Goal: Transaction & Acquisition: Purchase product/service

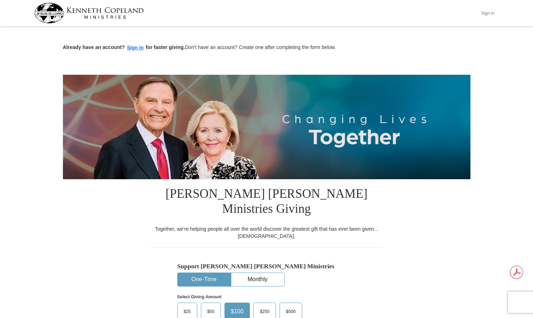
click at [488, 15] on button "Sign In" at bounding box center [487, 13] width 21 height 11
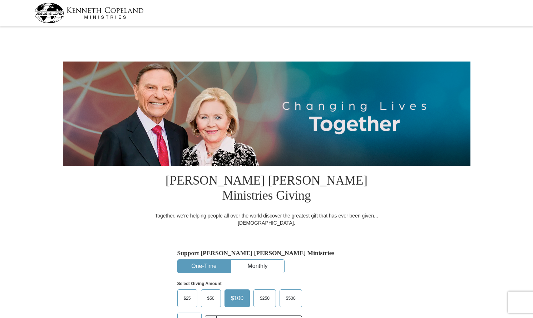
select select "[GEOGRAPHIC_DATA]"
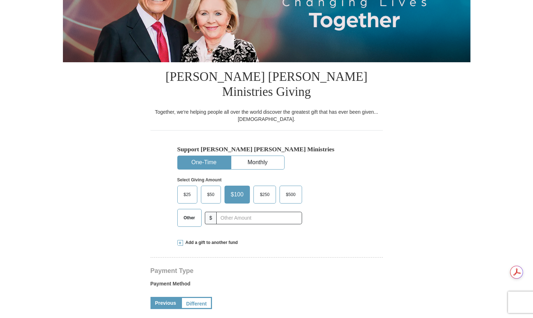
scroll to position [106, 0]
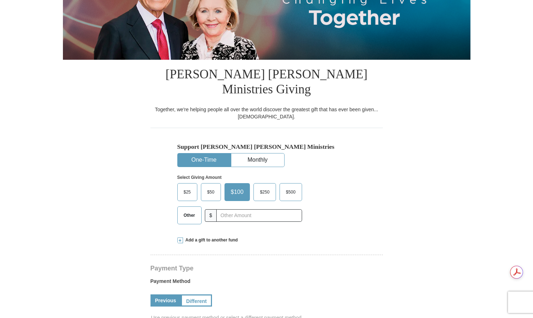
click at [185, 210] on span "Other" at bounding box center [189, 215] width 19 height 11
click at [0, 0] on input "Other" at bounding box center [0, 0] width 0 height 0
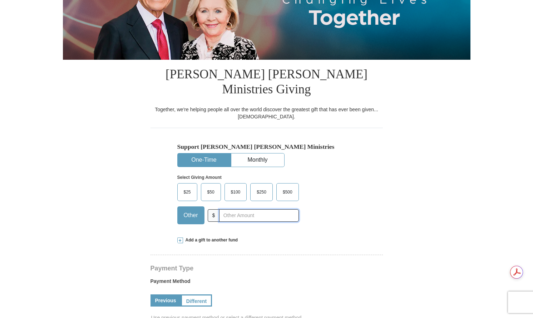
click at [231, 209] on input "text" at bounding box center [258, 215] width 79 height 13
click at [140, 213] on form "[PERSON_NAME] [PERSON_NAME] Ministries Giving Together, we're helping people al…" at bounding box center [267, 317] width 408 height 790
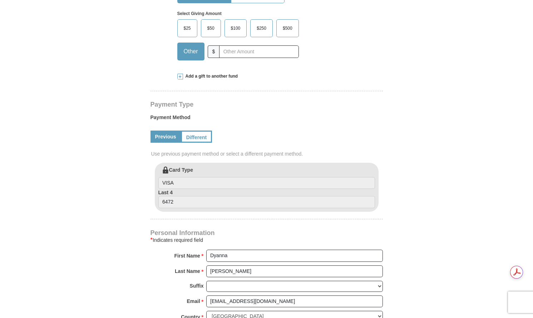
scroll to position [271, 0]
click at [181, 176] on input "VISA" at bounding box center [266, 182] width 217 height 12
click at [172, 176] on input "VISA" at bounding box center [266, 182] width 217 height 12
click at [172, 195] on input "6472" at bounding box center [266, 201] width 217 height 12
click at [231, 45] on input "text" at bounding box center [258, 51] width 79 height 13
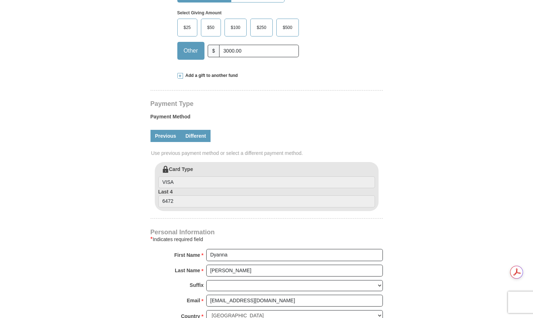
click at [198, 130] on link "Different" at bounding box center [196, 136] width 30 height 12
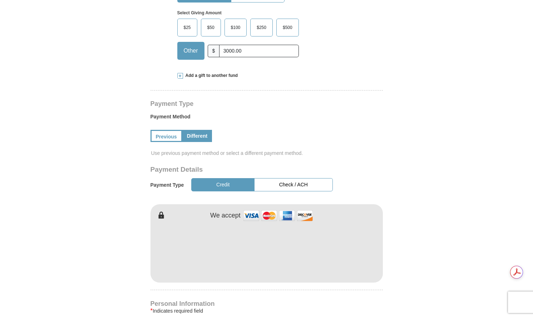
click at [292, 178] on button "Check / ACH" at bounding box center [293, 184] width 78 height 13
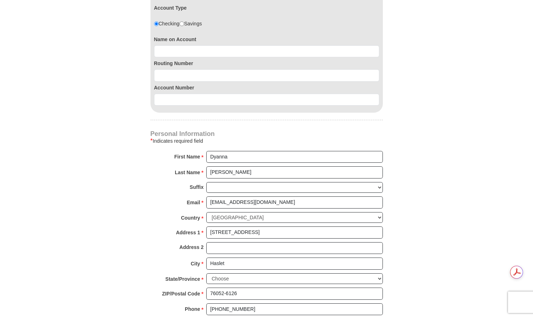
scroll to position [0, 0]
click at [288, 151] on input "Dyanna" at bounding box center [294, 157] width 177 height 12
type input "8174564539"
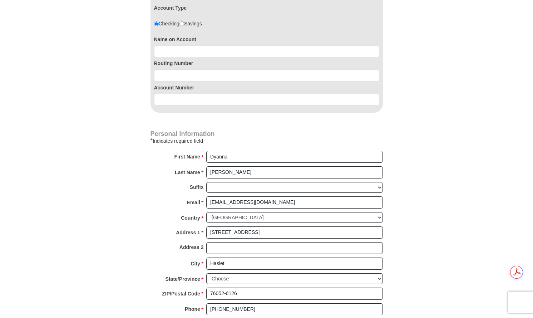
type input "8174564539"
type input "Mark"
type input "[PERSON_NAME][EMAIL_ADDRESS][DOMAIN_NAME]"
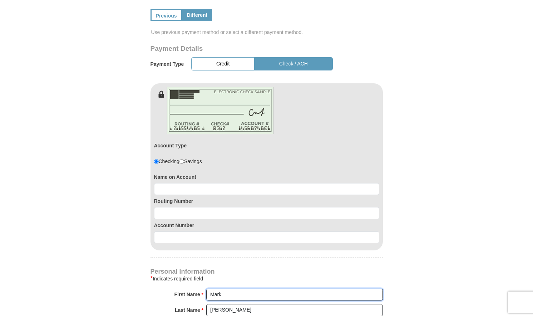
scroll to position [401, 0]
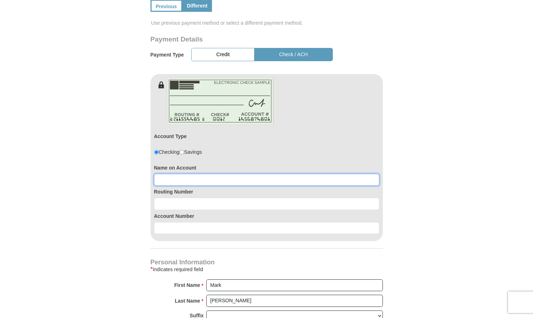
click at [243, 174] on input at bounding box center [266, 180] width 225 height 12
type input "[PERSON_NAME]"
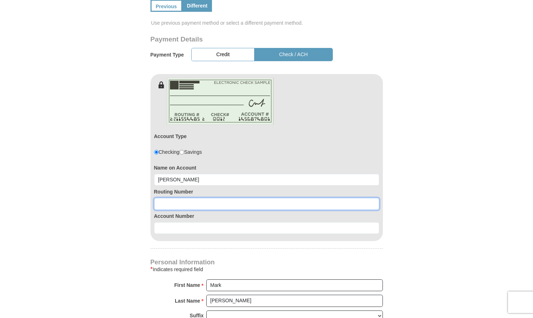
click at [228, 198] on input at bounding box center [266, 204] width 225 height 12
click at [185, 198] on input at bounding box center [266, 204] width 225 height 12
type input "111000614"
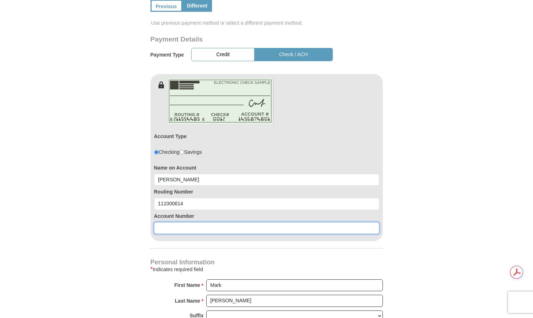
click at [177, 222] on input at bounding box center [266, 228] width 225 height 12
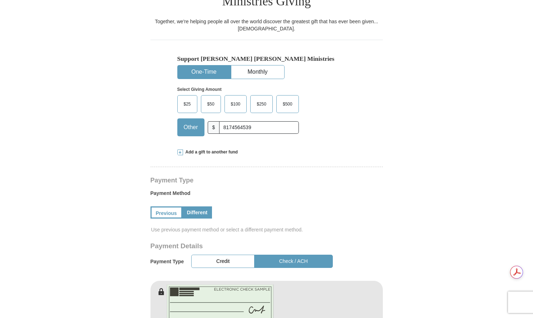
scroll to position [193, 0]
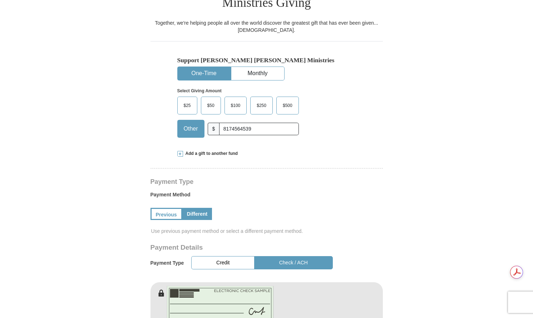
type input "762631870"
click at [256, 123] on input "8174564539" at bounding box center [258, 129] width 79 height 13
type input "8"
type input "3000.00"
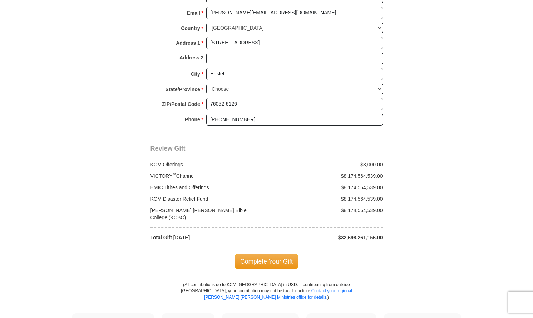
scroll to position [718, 0]
click at [180, 173] on div "VICTORY ™ Channel" at bounding box center [207, 176] width 120 height 7
click at [371, 173] on div "$8,174,564,539.00" at bounding box center [327, 176] width 120 height 7
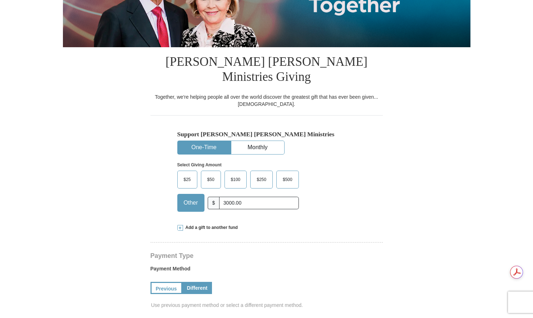
scroll to position [0, 0]
click at [188, 197] on span "Other" at bounding box center [190, 202] width 21 height 11
click at [0, 0] on input "Other" at bounding box center [0, 0] width 0 height 0
click at [180, 225] on span at bounding box center [180, 228] width 6 height 6
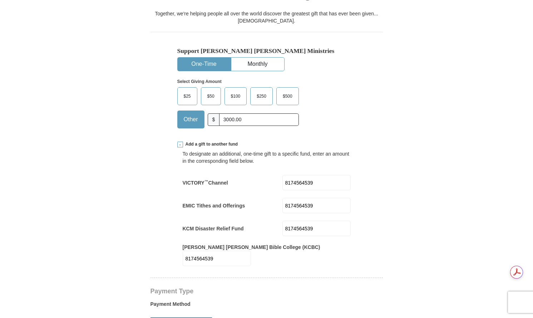
scroll to position [203, 0]
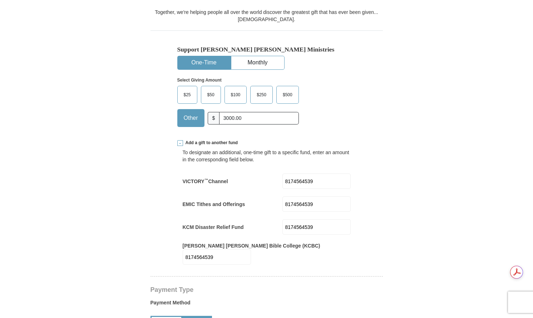
click at [303, 173] on input "8174564539" at bounding box center [316, 180] width 68 height 15
drag, startPoint x: 320, startPoint y: 167, endPoint x: 274, endPoint y: 169, distance: 46.5
click at [274, 173] on div "VICTORY ™ Channel 8174564539 VICTORY<sup>&trade;</sup> Channel Amount must be a…" at bounding box center [267, 180] width 168 height 15
click at [266, 196] on div "EMIC Tithes and Offerings 8174564539 EMIC Tithes and Offerings Amount must be a…" at bounding box center [267, 203] width 168 height 15
click at [324, 196] on input "8174564539" at bounding box center [316, 203] width 68 height 15
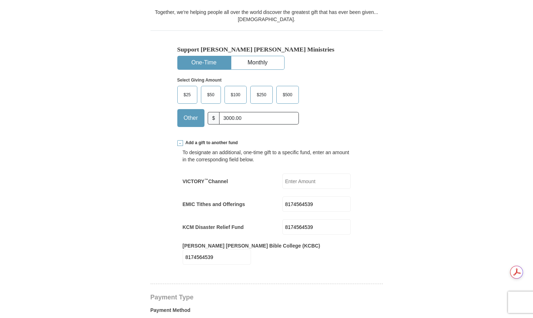
drag, startPoint x: 324, startPoint y: 190, endPoint x: 274, endPoint y: 190, distance: 49.7
click at [274, 196] on div "EMIC Tithes and Offerings 8174564539 EMIC Tithes and Offerings Amount must be a…" at bounding box center [267, 203] width 168 height 15
click at [272, 196] on div "EMIC Tithes and Offerings EMIC Tithes and Offerings Amount must be a valid numb…" at bounding box center [267, 203] width 168 height 15
click at [314, 219] on input "8174564539" at bounding box center [316, 226] width 68 height 15
drag, startPoint x: 323, startPoint y: 210, endPoint x: 267, endPoint y: 211, distance: 56.1
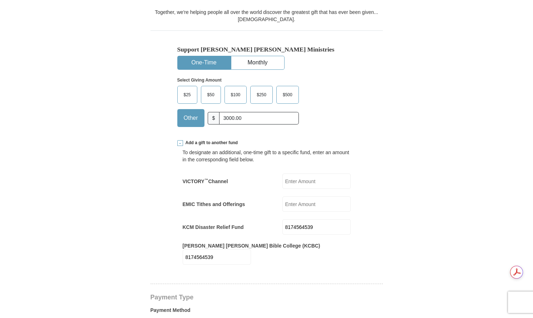
click at [267, 219] on div "KCM Disaster Relief Fund 8174564539 KCM Disaster Relief Fund Amount must be a v…" at bounding box center [267, 226] width 168 height 15
click at [271, 220] on div "To designate an additional, one-time gift to a specific fund, enter an amount i…" at bounding box center [267, 209] width 168 height 126
click at [251, 249] on input "8174564539" at bounding box center [217, 256] width 68 height 15
drag, startPoint x: 326, startPoint y: 236, endPoint x: 262, endPoint y: 236, distance: 64.0
click at [262, 242] on div "[PERSON_NAME] [PERSON_NAME] Bible College (KCBC) 8174564539 [PERSON_NAME] [PERS…" at bounding box center [267, 253] width 168 height 23
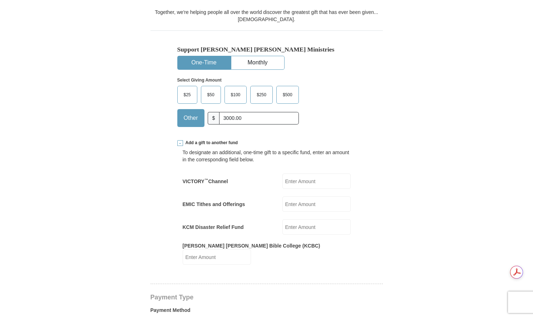
click at [180, 140] on span at bounding box center [180, 143] width 6 height 6
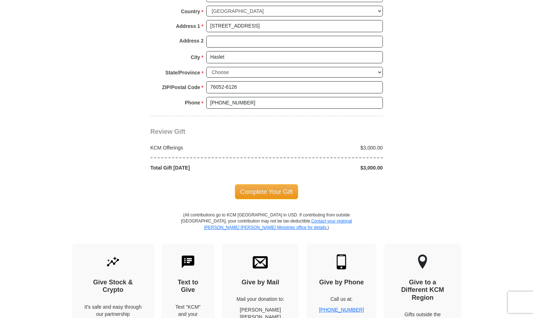
scroll to position [735, 0]
click at [265, 185] on span "Complete Your Gift" at bounding box center [266, 192] width 63 height 15
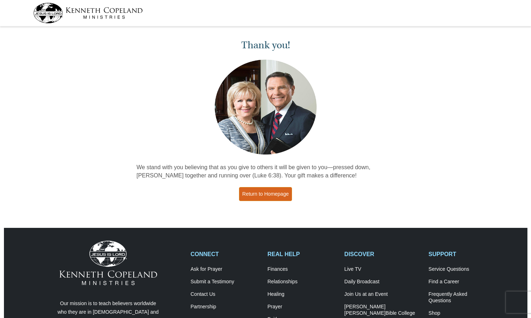
click at [259, 194] on link "Return to Homepage" at bounding box center [265, 194] width 53 height 14
